Goal: Check status: Check status

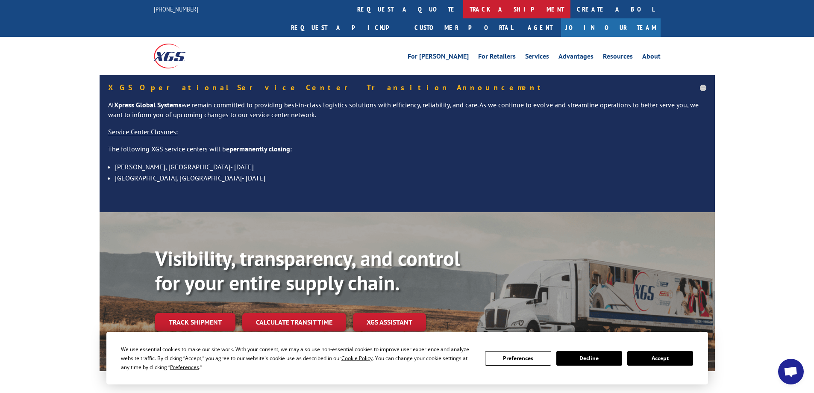
click at [463, 12] on link "track a shipment" at bounding box center [516, 9] width 107 height 18
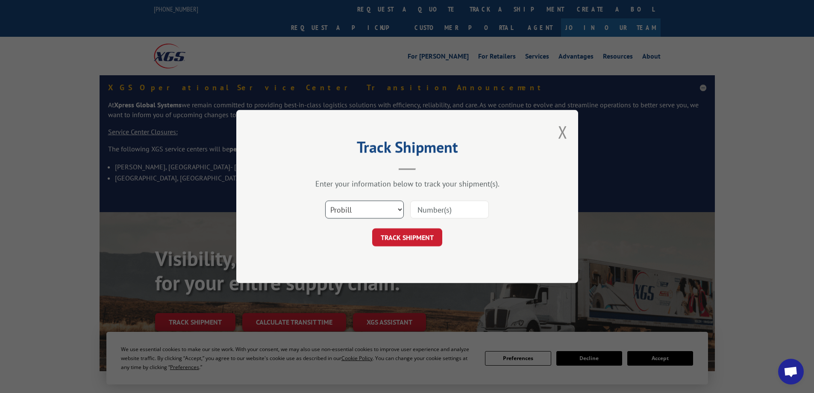
click at [368, 208] on select "Select category... Probill BOL PO" at bounding box center [364, 209] width 79 height 18
select select "po"
click at [325, 200] on select "Select category... Probill BOL PO" at bounding box center [364, 209] width 79 height 18
paste input "[PHONE_NUMBER]"
type input "[PHONE_NUMBER]"
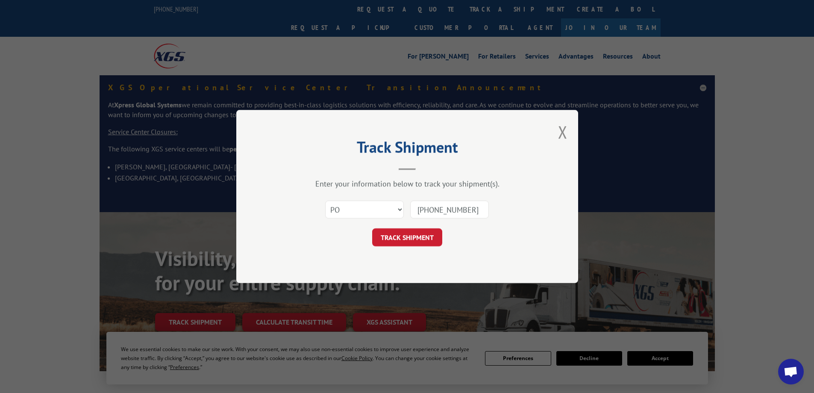
click at [407, 239] on button "TRACK SHIPMENT" at bounding box center [407, 237] width 70 height 18
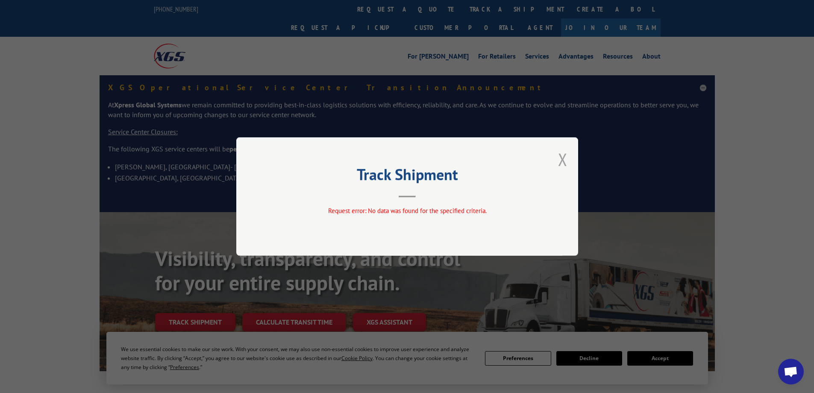
click at [565, 151] on button "Close modal" at bounding box center [562, 159] width 9 height 23
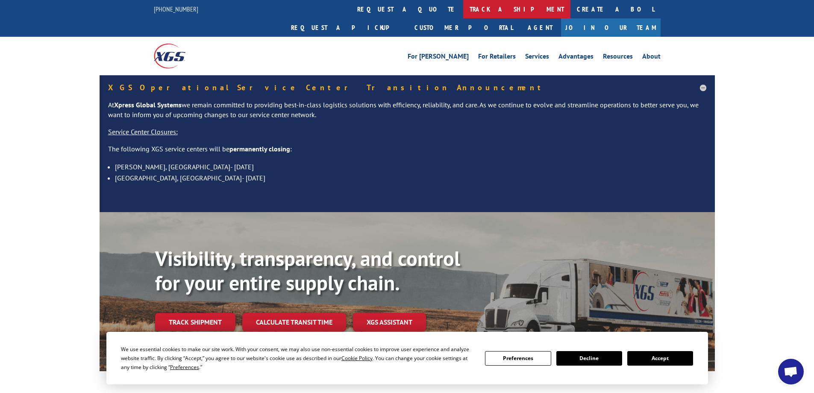
click at [463, 12] on link "track a shipment" at bounding box center [516, 9] width 107 height 18
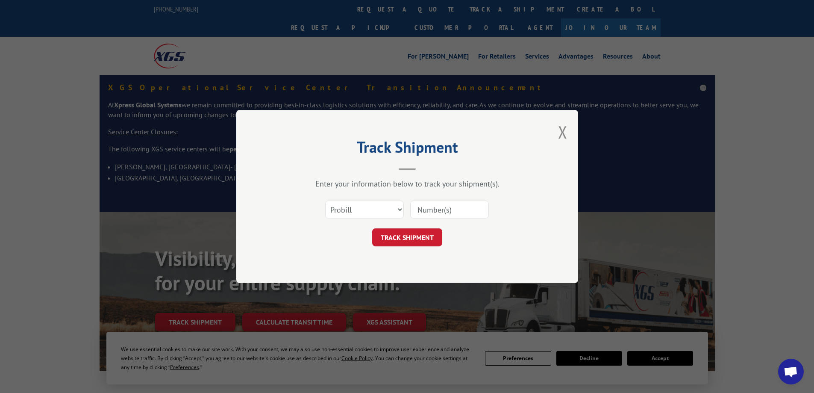
click at [447, 213] on input at bounding box center [449, 209] width 79 height 18
paste input "[PHONE_NUMBER]"
click at [450, 207] on input "[PHONE_NUMBER]" at bounding box center [449, 209] width 79 height 18
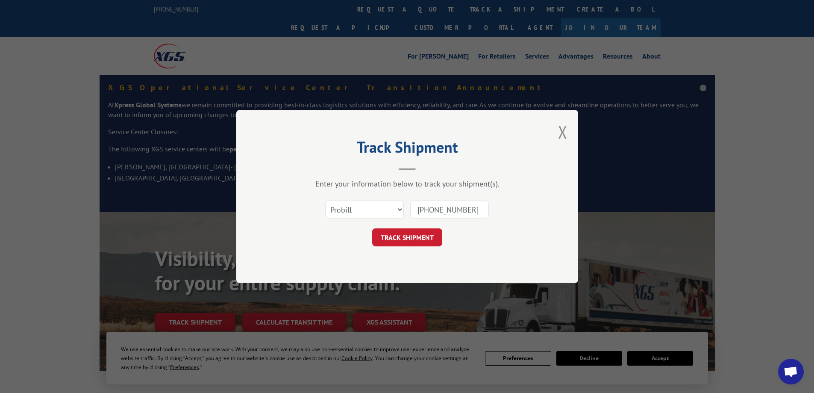
paste input "16944685"
type input "16944685"
click at [415, 240] on button "TRACK SHIPMENT" at bounding box center [407, 237] width 70 height 18
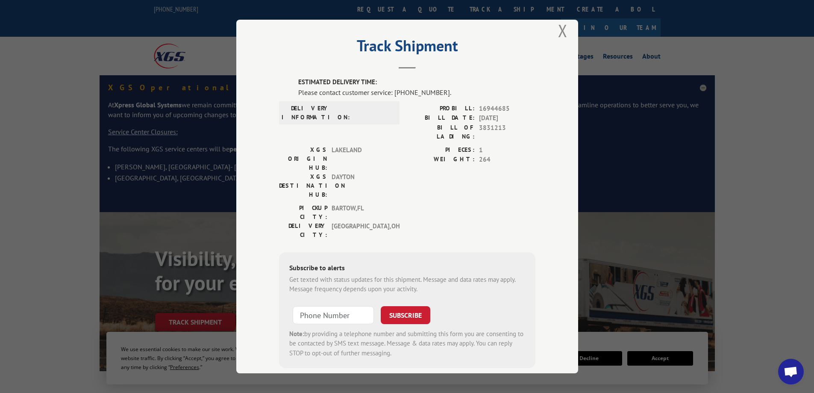
scroll to position [15, 0]
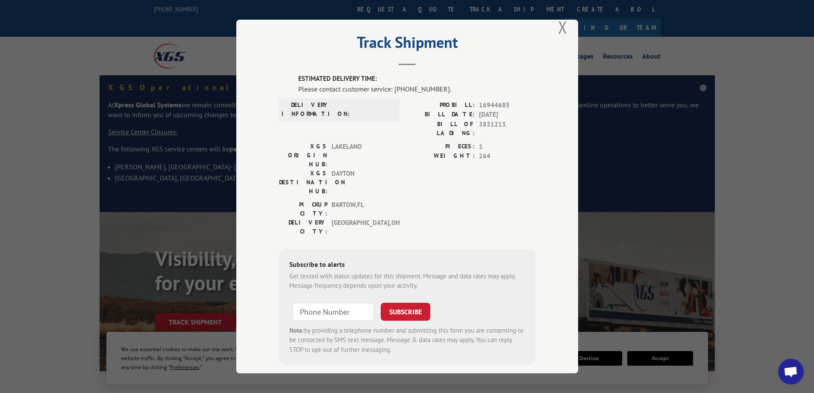
click at [492, 103] on span "16944685" at bounding box center [507, 105] width 56 height 10
copy span "16944685"
drag, startPoint x: 439, startPoint y: 90, endPoint x: 391, endPoint y: 93, distance: 48.8
click at [391, 93] on div "Please contact customer service: [PHONE_NUMBER]." at bounding box center [416, 89] width 237 height 10
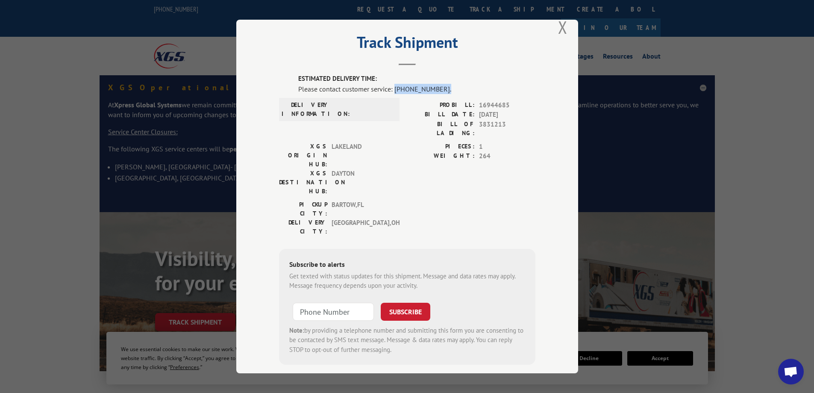
copy div "[PHONE_NUMBER]."
click at [558, 27] on button "Close modal" at bounding box center [562, 27] width 9 height 23
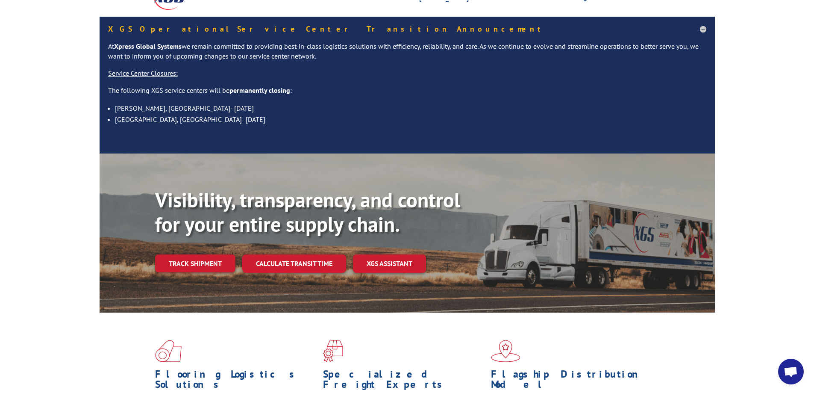
scroll to position [0, 0]
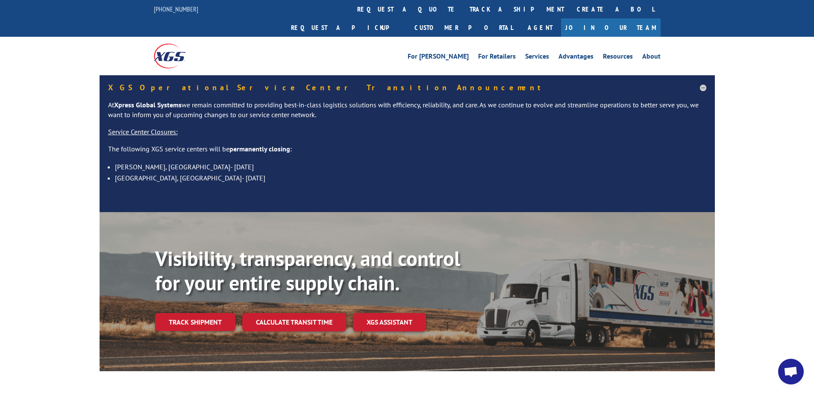
click at [751, 106] on div "XGS Operational Service Center Transition Announcement At Xpress Global Systems…" at bounding box center [407, 143] width 814 height 137
